Goal: Find specific page/section: Find specific page/section

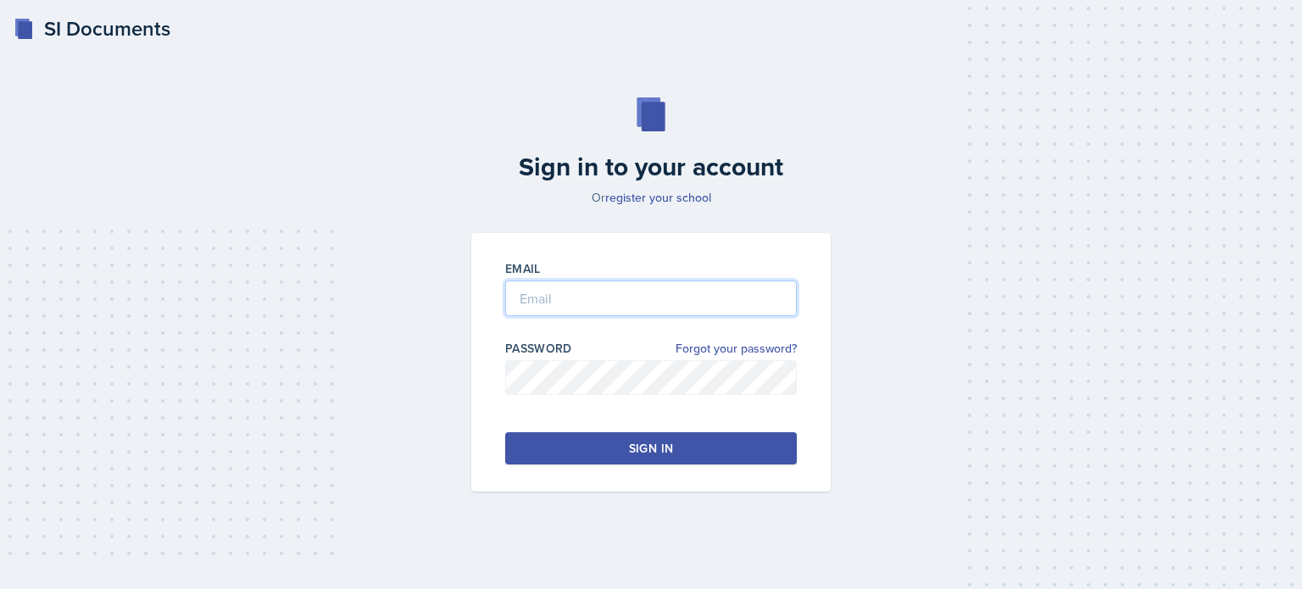
click at [669, 306] on input "email" at bounding box center [650, 298] width 291 height 36
type input "[EMAIL_ADDRESS][DOMAIN_NAME]"
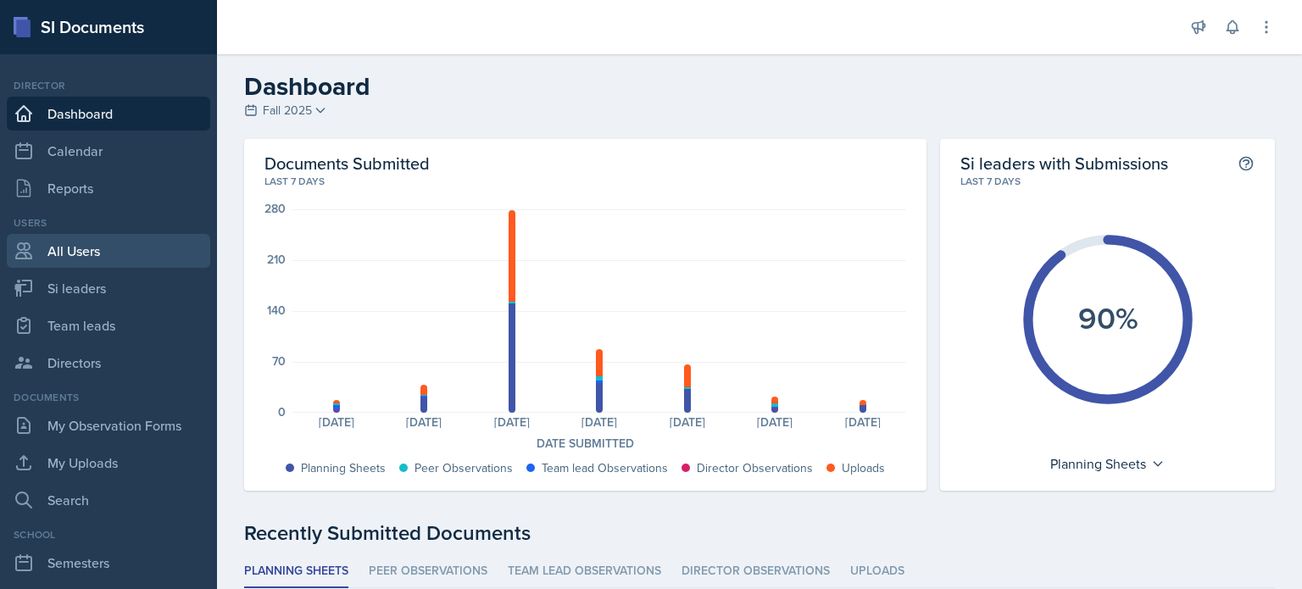
click at [90, 254] on link "All Users" at bounding box center [108, 251] width 203 height 34
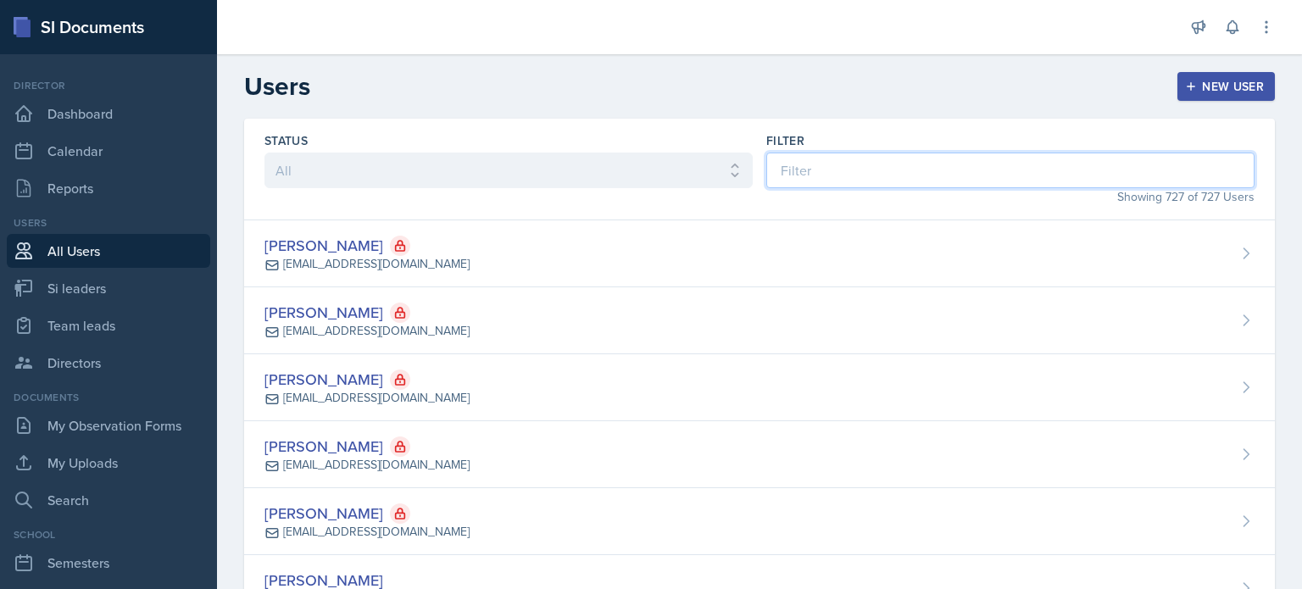
click at [902, 173] on input at bounding box center [1010, 171] width 488 height 36
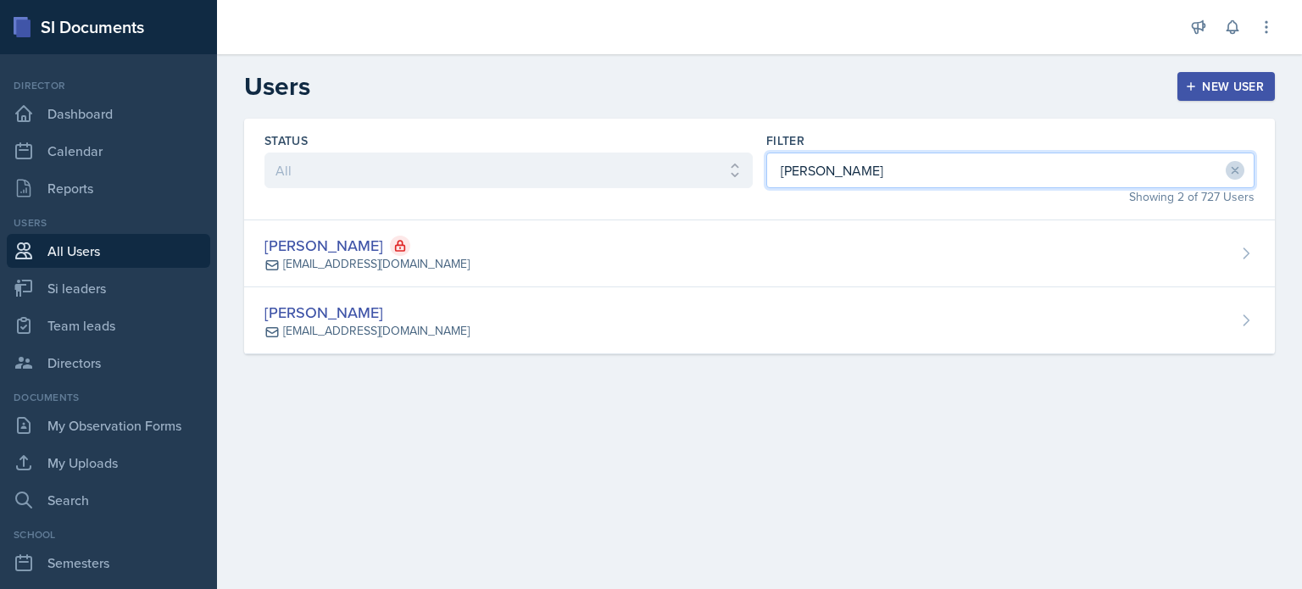
type input "[PERSON_NAME]"
